Goal: Book appointment/travel/reservation

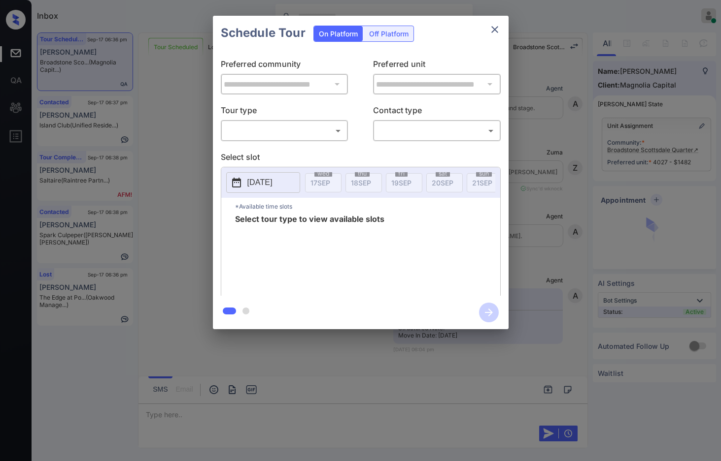
scroll to position [2376, 0]
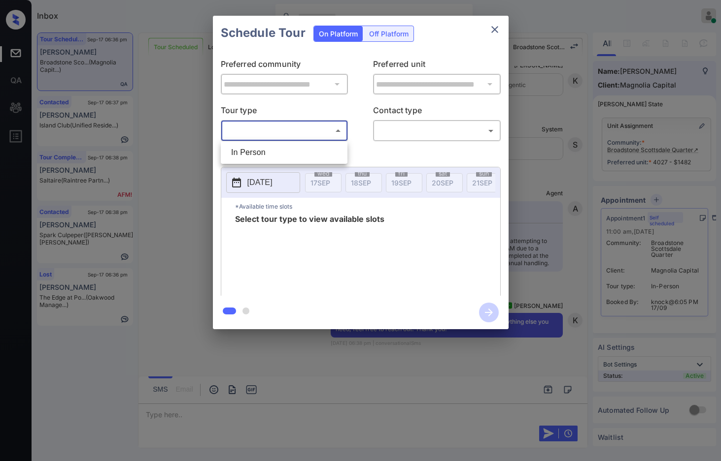
click at [329, 135] on body "Inbox Jezcil Usanastre Online Set yourself offline Set yourself on break Profil…" at bounding box center [360, 230] width 721 height 461
click at [319, 158] on li "In Person" at bounding box center [284, 153] width 122 height 18
type input "********"
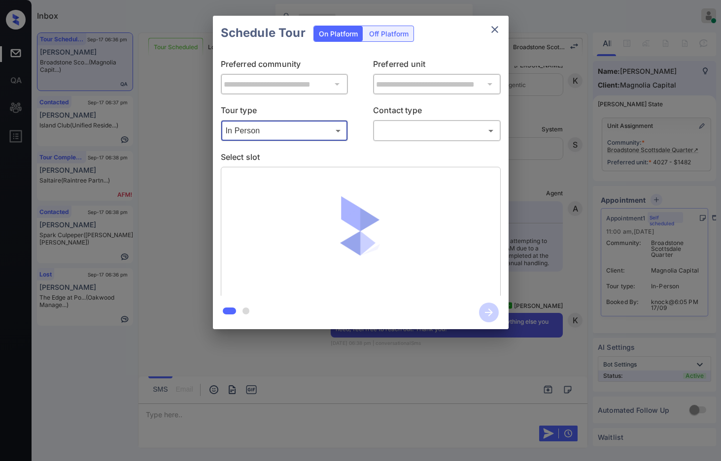
click at [400, 138] on body "Inbox Jezcil Usanastre Online Set yourself offline Set yourself on break Profil…" at bounding box center [360, 230] width 721 height 461
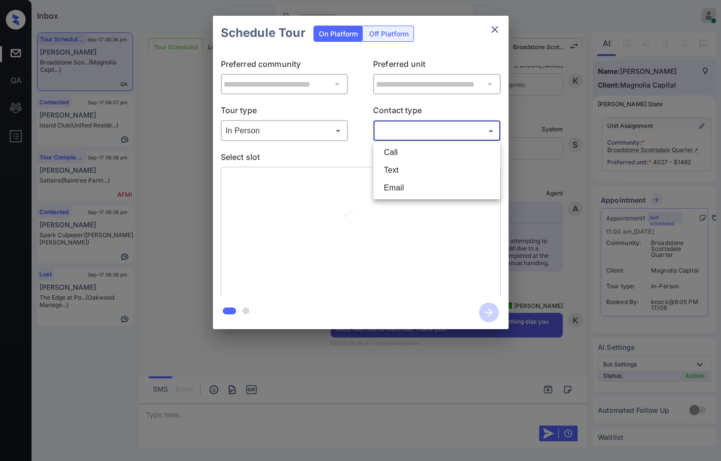
click at [400, 167] on li "Text" at bounding box center [437, 171] width 122 height 18
type input "****"
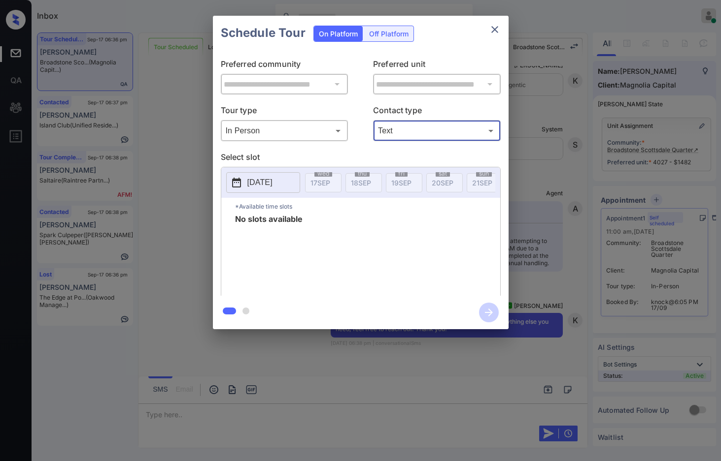
click at [272, 187] on p "2025-09-17" at bounding box center [259, 183] width 25 height 12
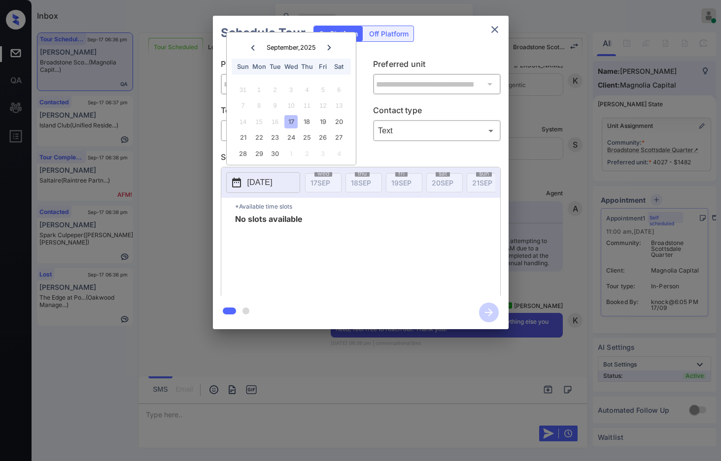
click at [195, 186] on div "**********" at bounding box center [360, 172] width 721 height 345
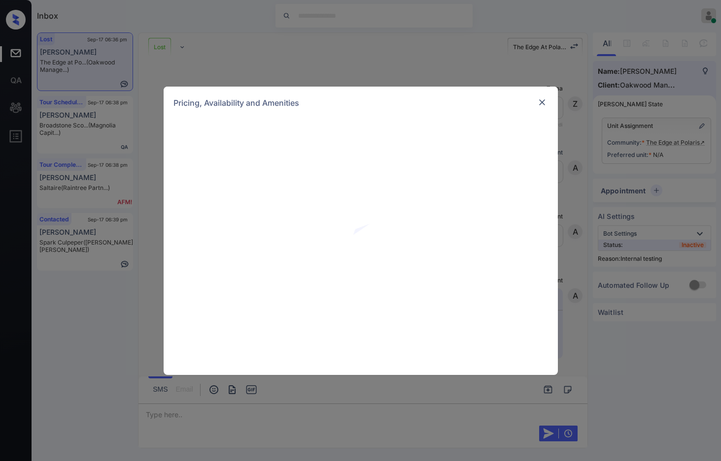
scroll to position [8933, 0]
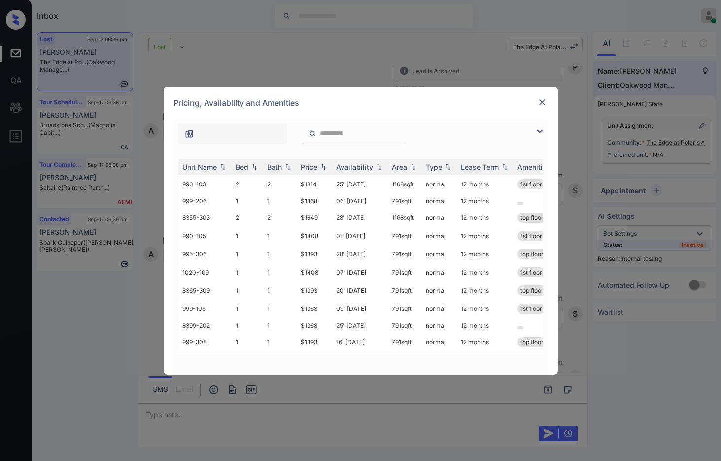
click at [539, 131] on img at bounding box center [539, 132] width 12 height 12
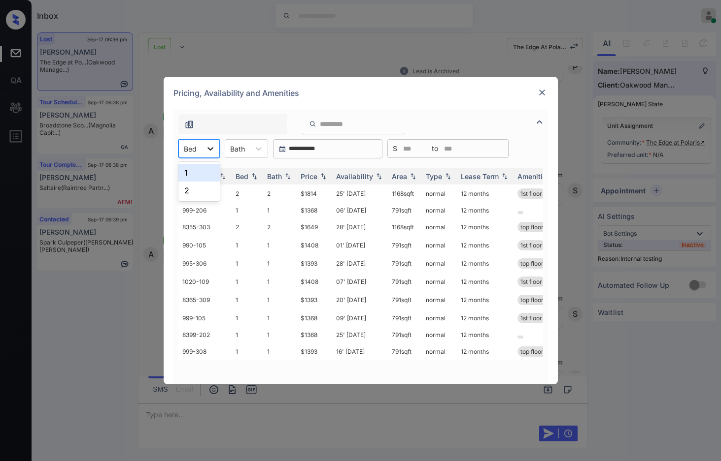
click at [204, 155] on div at bounding box center [210, 149] width 18 height 18
click at [193, 175] on div "1" at bounding box center [198, 173] width 41 height 18
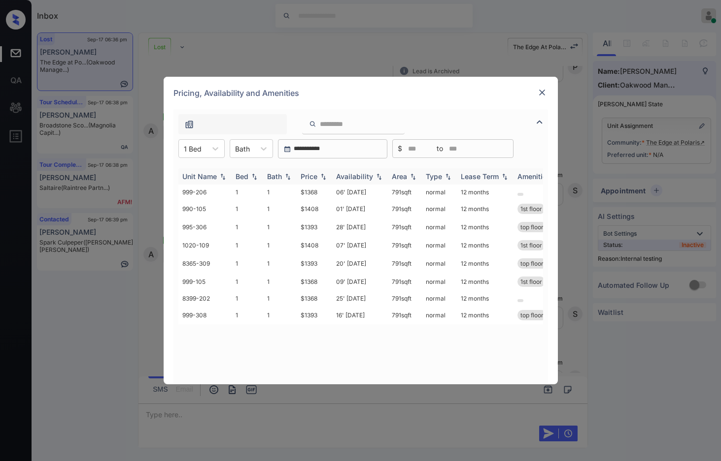
click at [321, 177] on img at bounding box center [323, 176] width 10 height 7
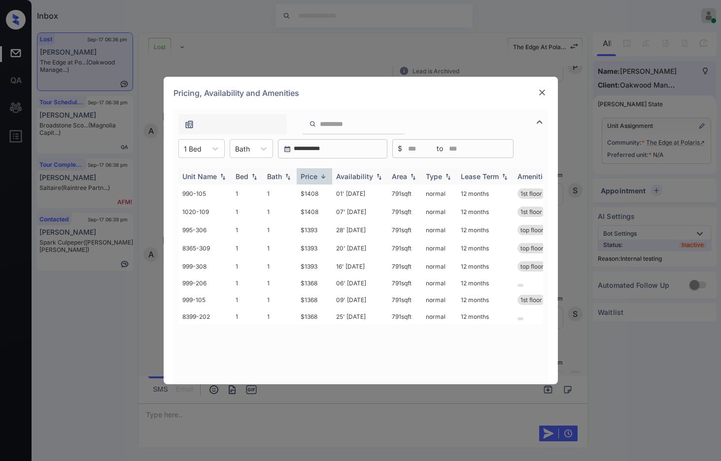
click at [321, 177] on img at bounding box center [323, 176] width 10 height 7
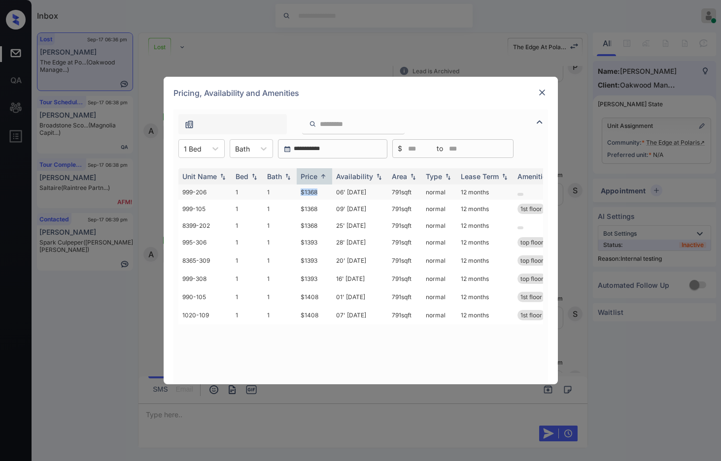
drag, startPoint x: 292, startPoint y: 191, endPoint x: 324, endPoint y: 193, distance: 32.0
click at [323, 192] on tr "999-206 1 1 $1368 06' Oct 25 791 sqft normal 12 months" at bounding box center [435, 192] width 515 height 15
drag, startPoint x: 295, startPoint y: 224, endPoint x: 333, endPoint y: 225, distance: 37.9
click at [333, 225] on tr "8399-202 1 1 $1368 25' May 25 791 sqft normal 12 months" at bounding box center [435, 225] width 515 height 15
copy tr "$1368"
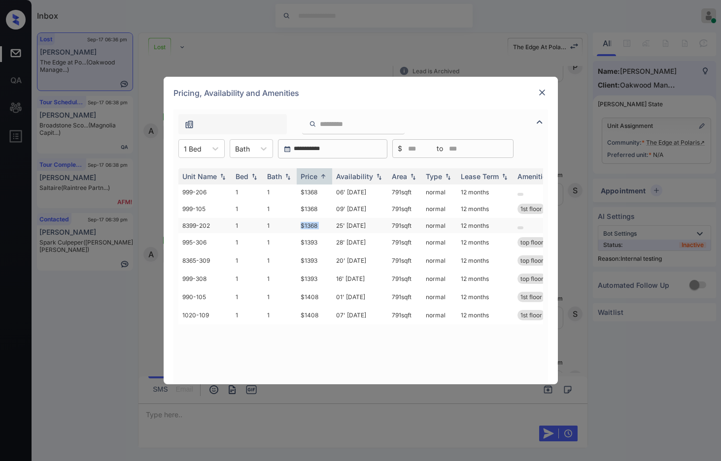
click at [333, 225] on td "25' May 25" at bounding box center [360, 225] width 56 height 15
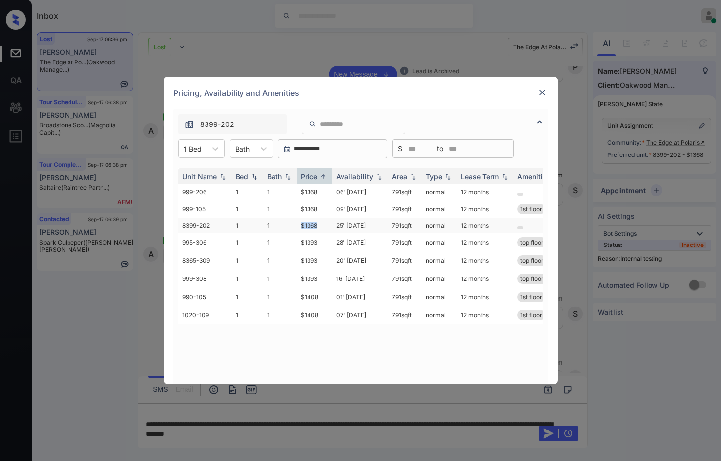
drag, startPoint x: 296, startPoint y: 227, endPoint x: 326, endPoint y: 228, distance: 30.1
click at [326, 228] on tr "8399-202 1 1 $1368 25' May 25 791 sqft normal 12 months" at bounding box center [435, 225] width 515 height 15
copy tr "$1368"
drag, startPoint x: 191, startPoint y: 147, endPoint x: 192, endPoint y: 161, distance: 14.3
click at [191, 147] on div at bounding box center [193, 149] width 18 height 10
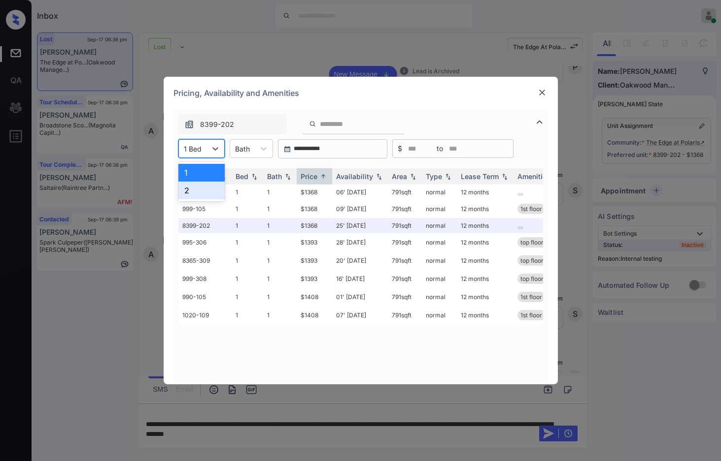
click at [191, 190] on div "2" at bounding box center [201, 191] width 46 height 18
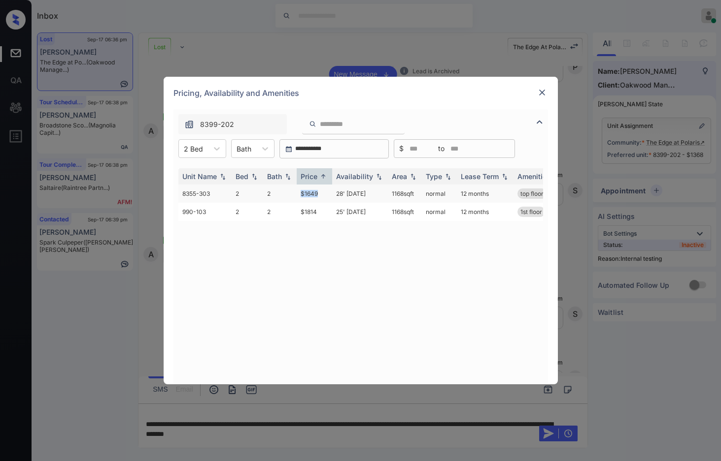
drag, startPoint x: 296, startPoint y: 192, endPoint x: 323, endPoint y: 195, distance: 27.8
click at [323, 195] on tr "8355-303 2 2 $1649 28' Apr 25 1168 sqft normal 12 months top floor" at bounding box center [435, 194] width 515 height 18
copy tr "$1649"
click at [546, 92] on img at bounding box center [542, 93] width 10 height 10
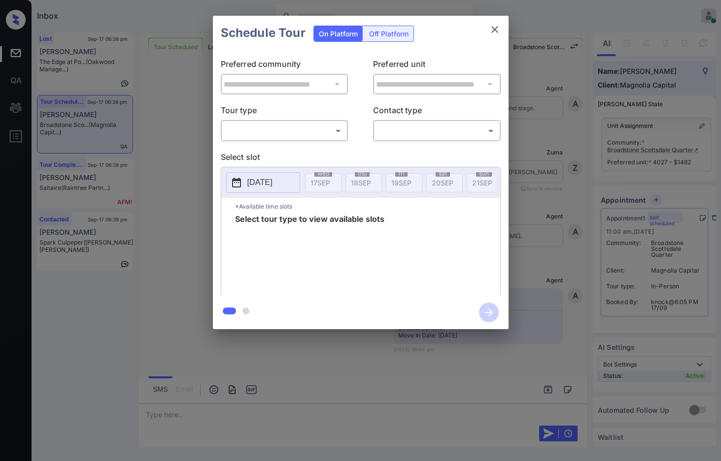
scroll to position [2130, 0]
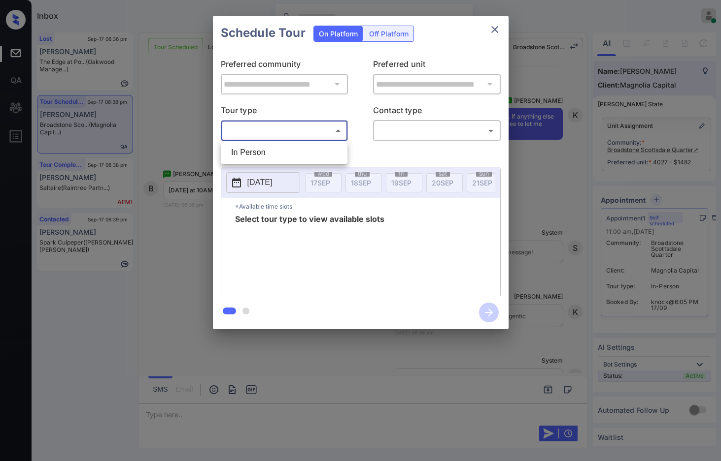
drag, startPoint x: 314, startPoint y: 138, endPoint x: 309, endPoint y: 144, distance: 7.7
click at [313, 138] on body "Inbox Jezcil Usanastre Online Set yourself offline Set yourself on break Profil…" at bounding box center [360, 230] width 721 height 461
click at [307, 146] on li "In Person" at bounding box center [284, 153] width 122 height 18
type input "********"
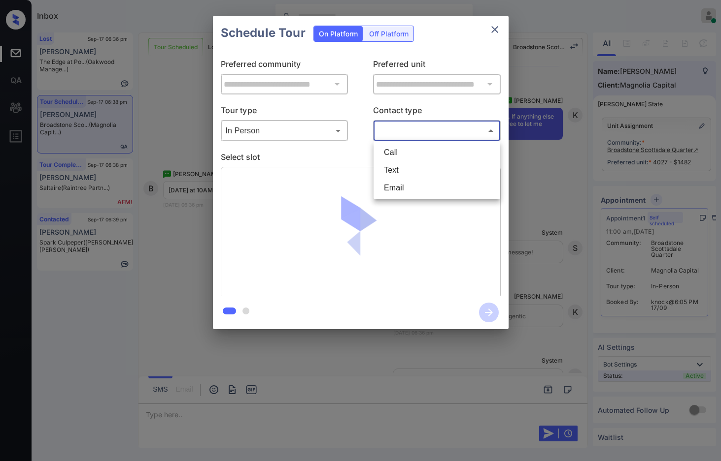
click at [391, 138] on body "Inbox Jezcil Usanastre Online Set yourself offline Set yourself on break Profil…" at bounding box center [360, 230] width 721 height 461
click at [397, 164] on li "Text" at bounding box center [437, 171] width 122 height 18
type input "****"
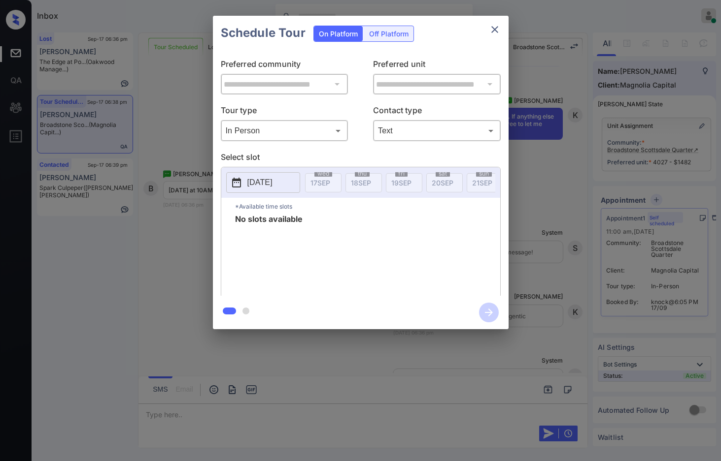
click at [263, 179] on p "2025-09-17" at bounding box center [259, 183] width 25 height 12
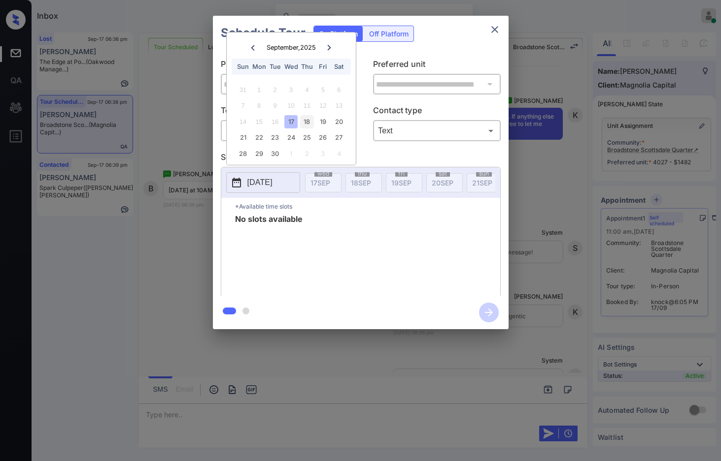
click at [303, 125] on div "18" at bounding box center [306, 121] width 13 height 13
click at [319, 129] on div "14 15 16 17 18 19 20" at bounding box center [291, 122] width 123 height 16
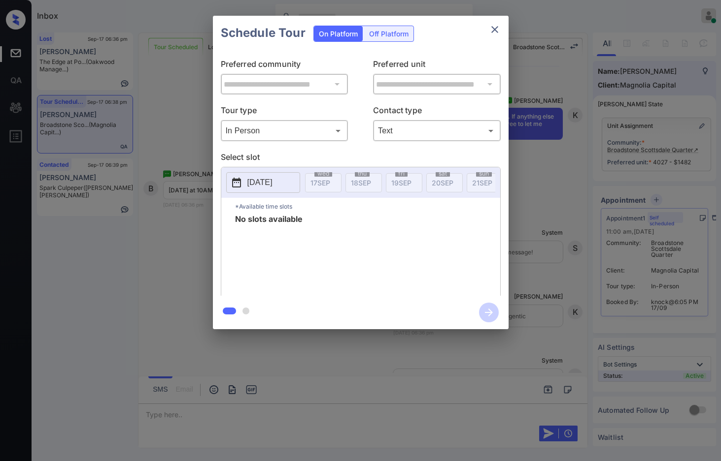
click at [178, 216] on div "**********" at bounding box center [360, 172] width 721 height 345
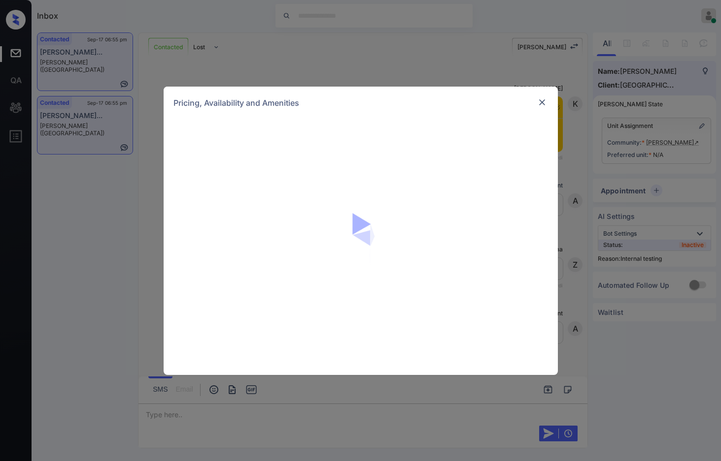
scroll to position [542, 0]
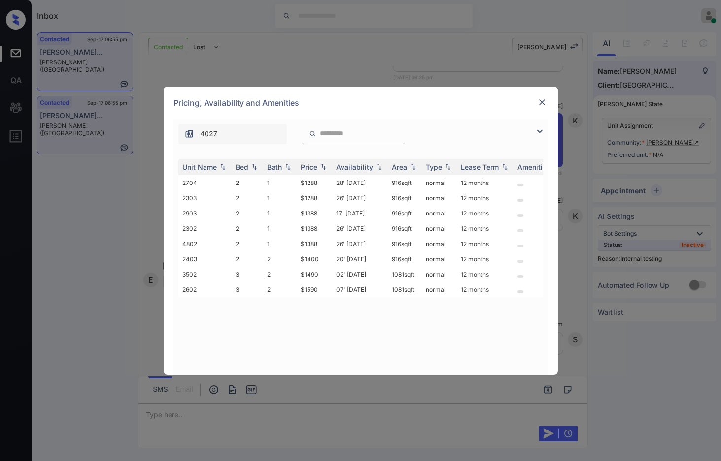
click at [539, 131] on img at bounding box center [539, 132] width 12 height 12
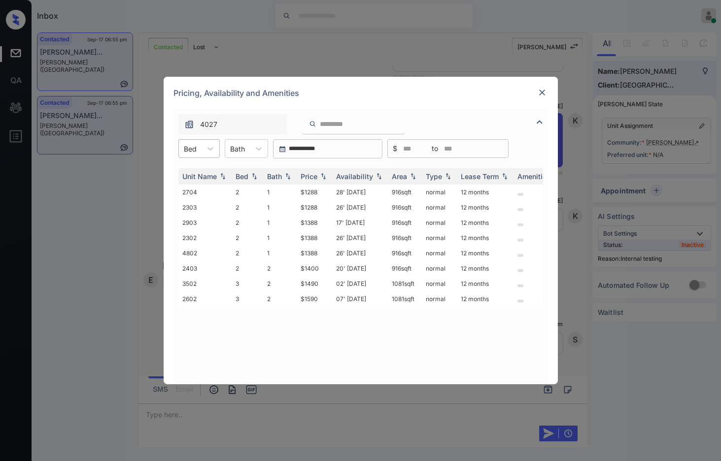
click at [200, 155] on div "Bed" at bounding box center [190, 149] width 23 height 14
click at [203, 194] on div "3" at bounding box center [198, 191] width 41 height 18
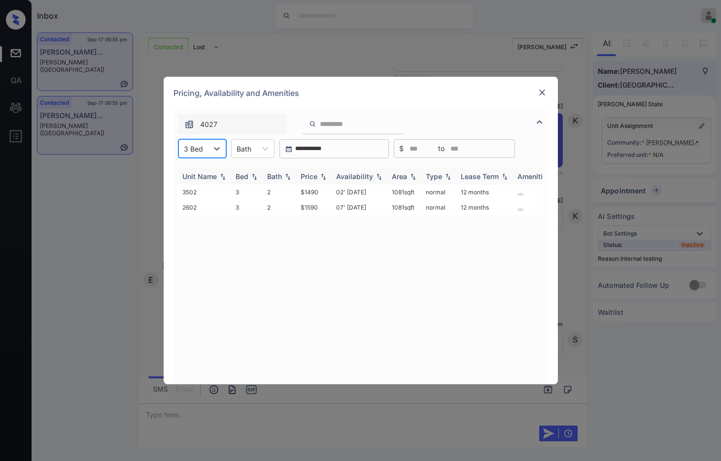
click at [321, 179] on img at bounding box center [323, 176] width 10 height 7
click at [322, 179] on img at bounding box center [323, 176] width 10 height 7
drag, startPoint x: 294, startPoint y: 193, endPoint x: 316, endPoint y: 192, distance: 22.7
click at [316, 192] on tr "3502 3 2 $1490 02' [DATE] sqft normal 12 months" at bounding box center [435, 192] width 515 height 15
click at [318, 192] on td "$1490" at bounding box center [313, 192] width 35 height 15
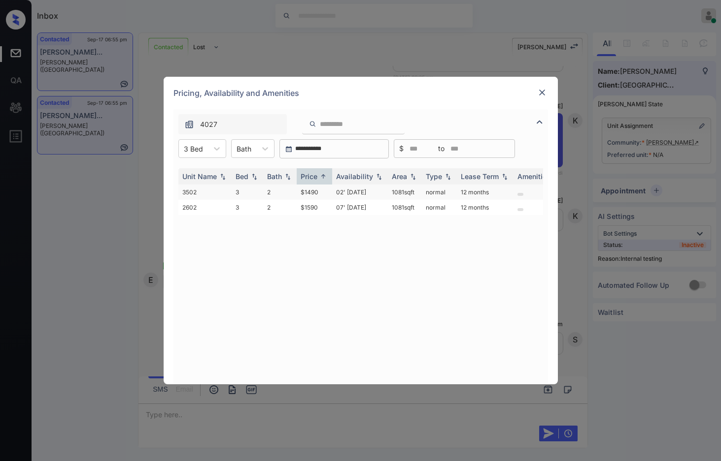
click at [318, 192] on td "$1490" at bounding box center [313, 192] width 35 height 15
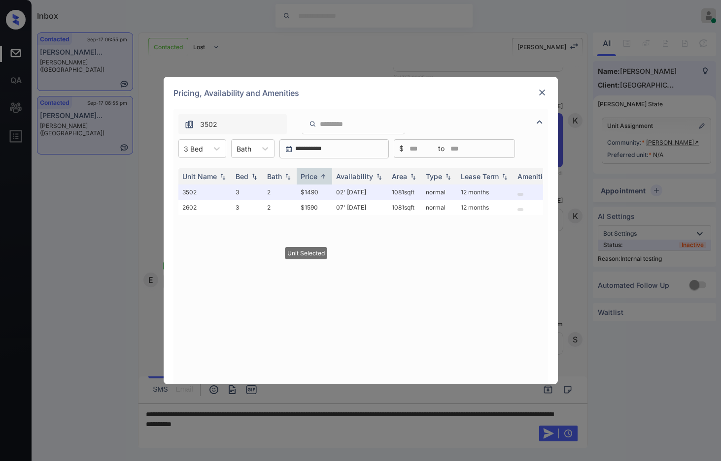
click at [537, 92] on img at bounding box center [542, 93] width 10 height 10
